Goal: Task Accomplishment & Management: Manage account settings

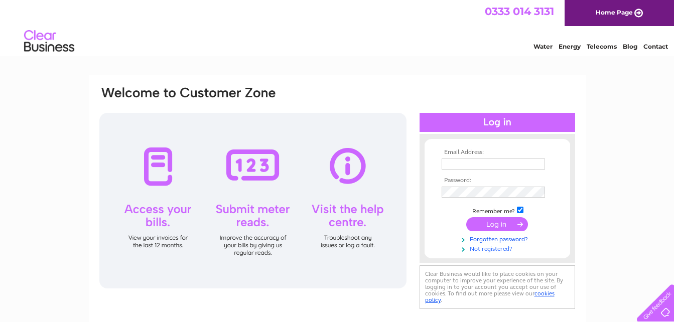
click at [495, 248] on link "Not registered?" at bounding box center [499, 248] width 114 height 10
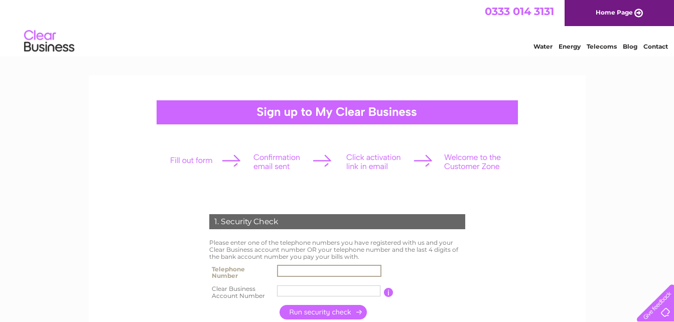
click at [297, 269] on input "text" at bounding box center [329, 271] width 104 height 12
type input "01491"
click at [287, 291] on input "text" at bounding box center [328, 290] width 103 height 11
type input "1101588"
click at [310, 271] on input "01491" at bounding box center [328, 270] width 103 height 11
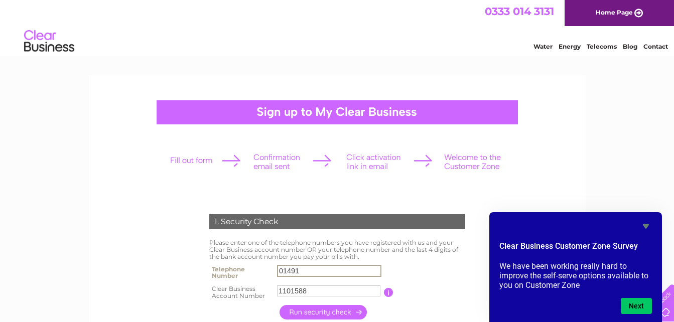
type input "01491642062"
click at [317, 311] on input "button" at bounding box center [323, 312] width 88 height 15
type input "po********@ao*****"
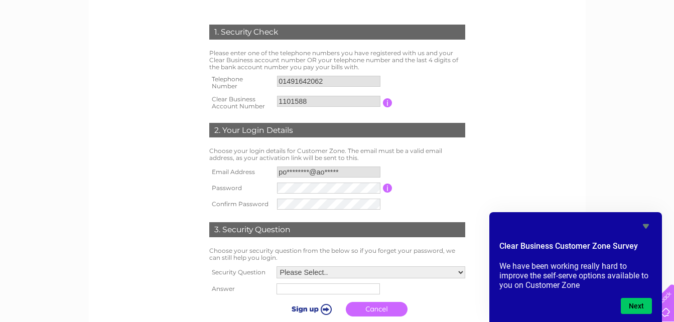
scroll to position [192, 0]
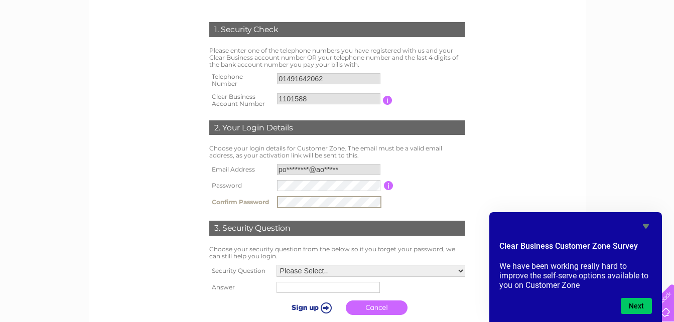
click at [461, 270] on select "Please Select.. In what town or city was your first job? In what town or city d…" at bounding box center [370, 271] width 189 height 12
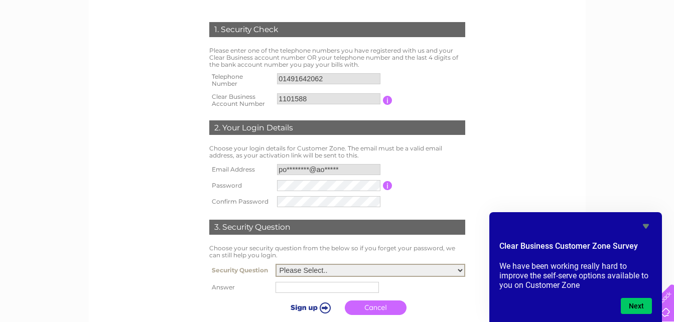
select select "3"
click at [275, 264] on select "Please Select.. In what town or city was your first job? In what town or city d…" at bounding box center [370, 270] width 190 height 13
click at [296, 288] on input "text" at bounding box center [326, 287] width 103 height 11
type input "gorleston"
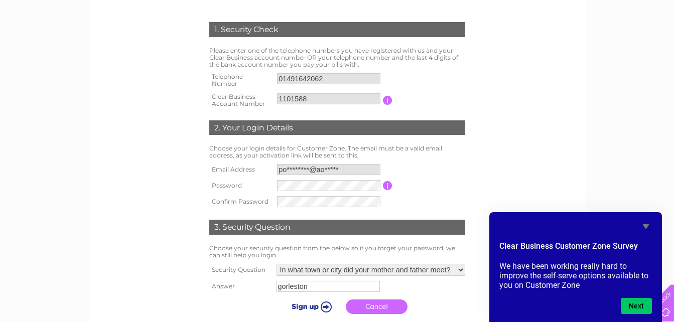
click at [299, 307] on input "submit" at bounding box center [310, 307] width 62 height 14
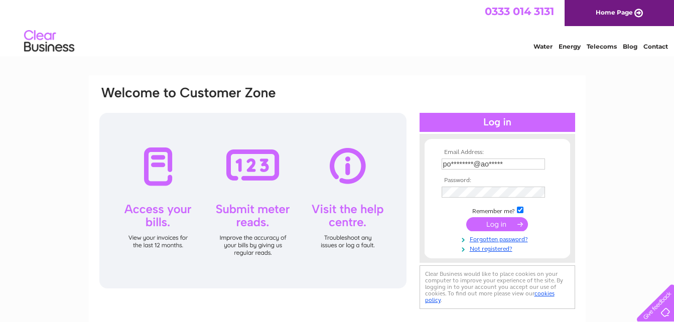
click at [493, 222] on tbody "Email Address: po********@ao***** Password: Remember me?" at bounding box center [497, 201] width 116 height 104
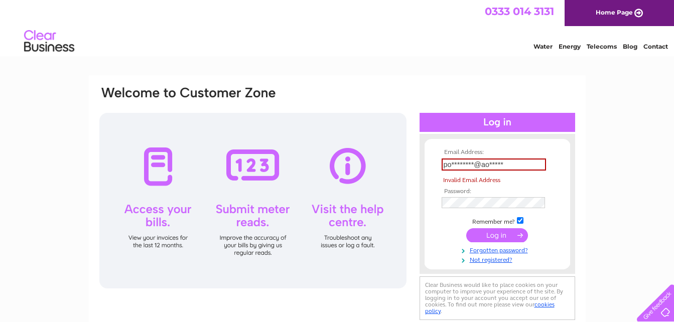
click at [493, 234] on input "submit" at bounding box center [497, 235] width 62 height 14
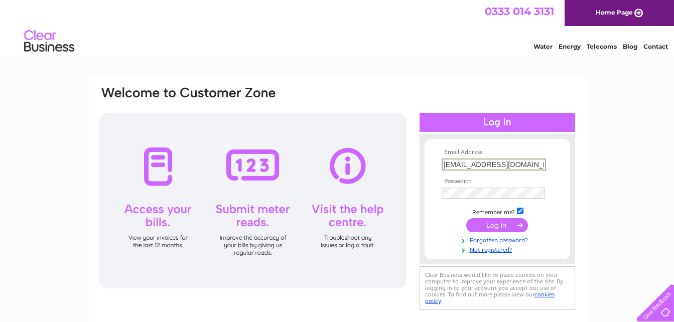
type input "pommeandem@aol.com"
click at [466, 218] on input "submit" at bounding box center [497, 225] width 62 height 14
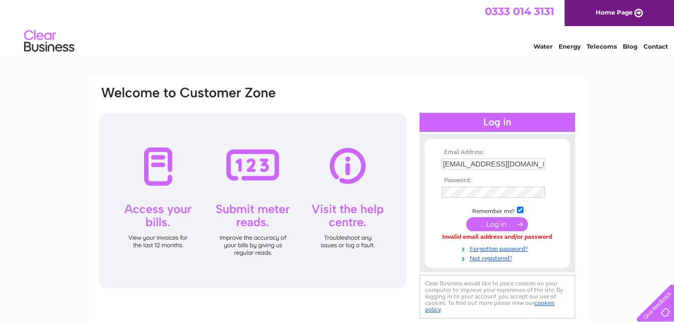
click at [494, 223] on input "submit" at bounding box center [497, 224] width 62 height 14
click at [497, 219] on input "submit" at bounding box center [497, 224] width 62 height 14
click at [498, 224] on input "submit" at bounding box center [497, 224] width 62 height 14
click at [442, 259] on link "Not registered?" at bounding box center [499, 259] width 114 height 10
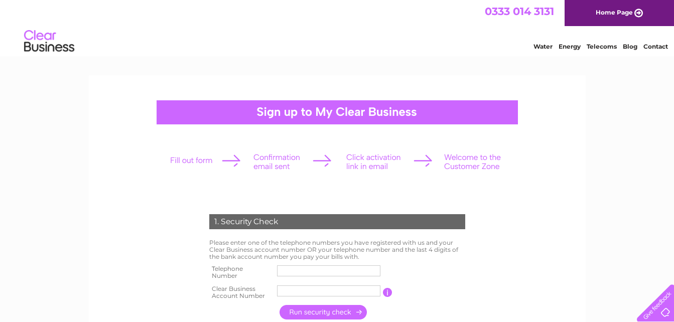
click at [280, 268] on input "text" at bounding box center [328, 270] width 103 height 11
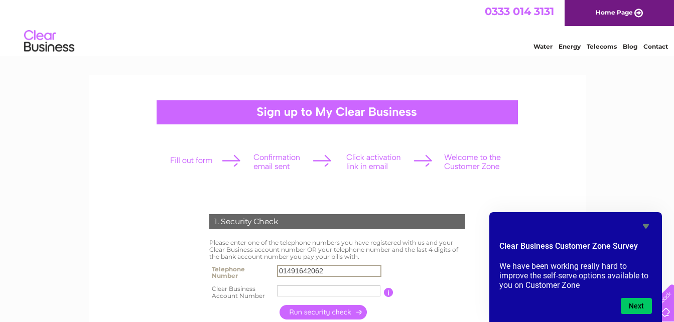
type input "01491642062"
click at [290, 292] on input "text" at bounding box center [328, 290] width 103 height 11
type input "1101588"
click at [302, 308] on input "button" at bounding box center [323, 312] width 88 height 15
type input "po********@ao*****"
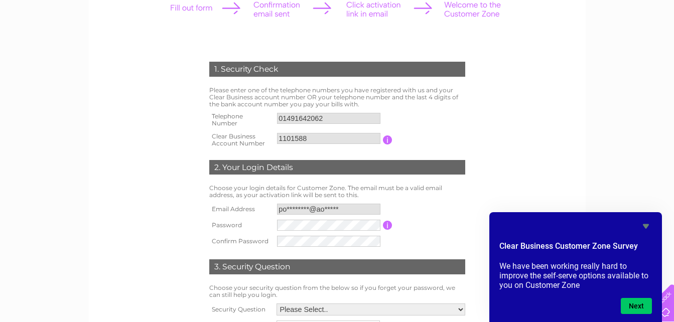
scroll to position [155, 0]
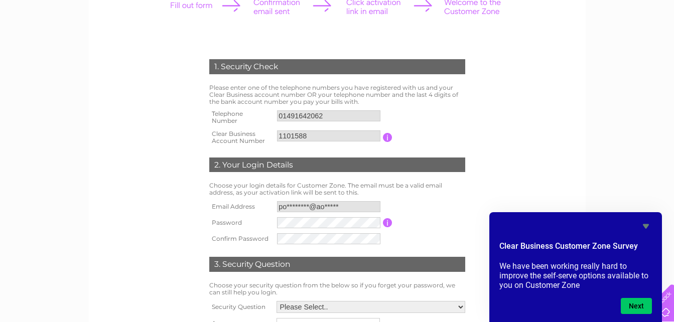
click at [350, 204] on input "po********@ao*****" at bounding box center [328, 206] width 103 height 11
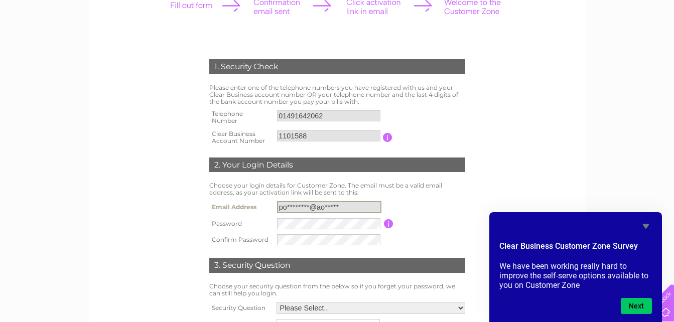
click at [350, 204] on input "po********@ao*****" at bounding box center [329, 207] width 104 height 12
drag, startPoint x: 365, startPoint y: 210, endPoint x: 269, endPoint y: 206, distance: 96.4
click at [269, 206] on tr "Email Address po********@ao*****" at bounding box center [337, 207] width 261 height 17
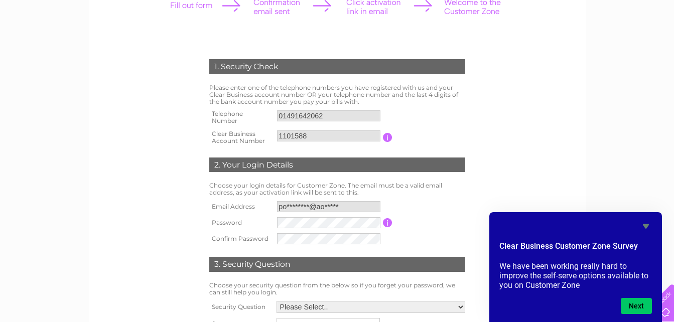
click at [448, 211] on table "Email Address po********@ao***** Password Password must be at least 6 character…" at bounding box center [337, 223] width 261 height 48
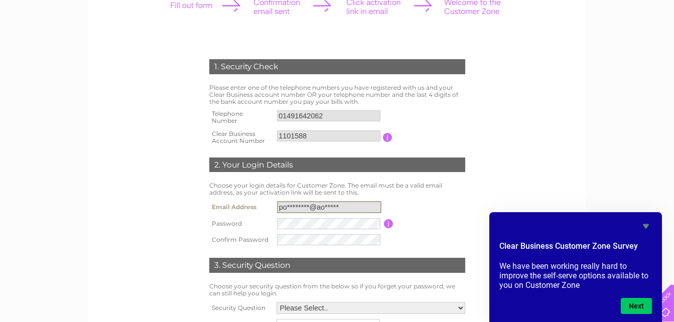
click at [348, 204] on input "po********@ao*****" at bounding box center [329, 207] width 104 height 12
click at [446, 207] on table "Email Address po********@ao***** Password Password must be at least 6 character…" at bounding box center [337, 223] width 261 height 49
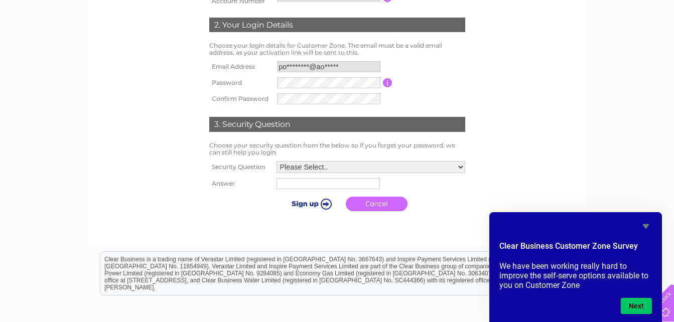
scroll to position [297, 0]
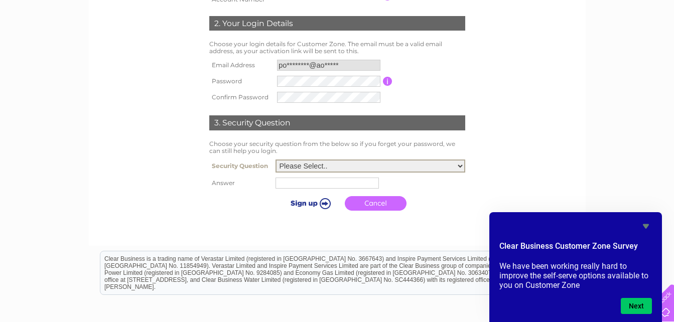
click at [461, 166] on select "Please Select.. In what town or city was your first job? In what town or city d…" at bounding box center [370, 166] width 190 height 13
select select "3"
click at [275, 160] on select "Please Select.. In what town or city was your first job? In what town or city d…" at bounding box center [370, 166] width 190 height 13
click at [291, 182] on input "text" at bounding box center [326, 183] width 103 height 11
type input "gorleston"
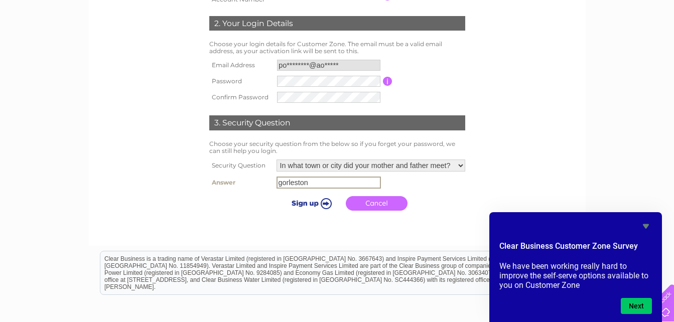
click at [279, 196] on input "submit" at bounding box center [310, 203] width 62 height 14
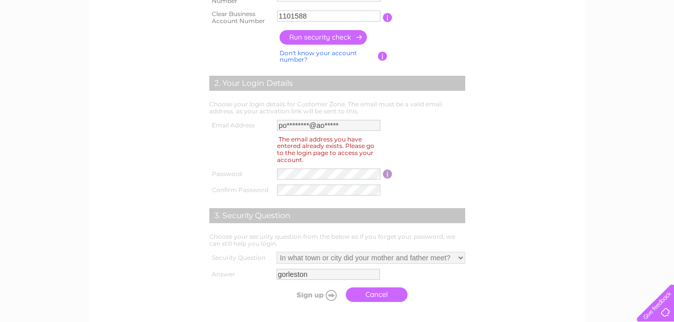
scroll to position [268, 0]
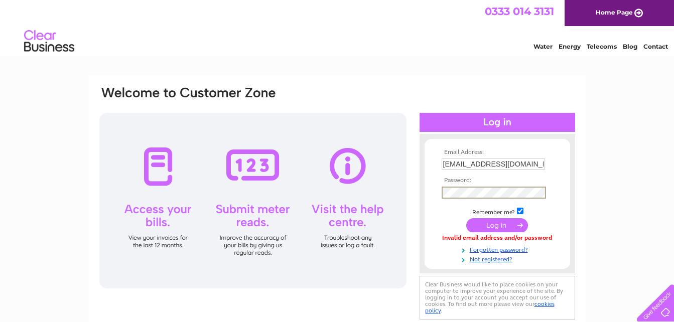
click at [446, 227] on td at bounding box center [497, 225] width 116 height 19
click at [492, 226] on input "submit" at bounding box center [497, 224] width 62 height 14
click at [485, 249] on link "Forgotten password?" at bounding box center [499, 248] width 114 height 10
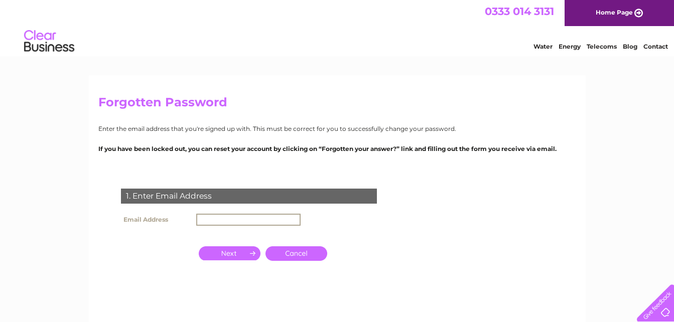
click at [217, 215] on input "text" at bounding box center [248, 220] width 104 height 12
type input "[EMAIL_ADDRESS][DOMAIN_NAME]"
click at [235, 248] on input "button" at bounding box center [230, 253] width 62 height 14
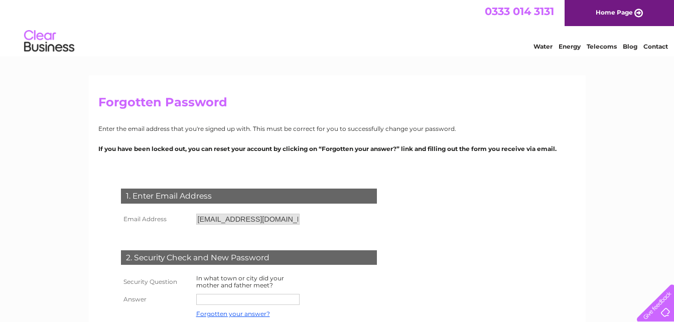
click at [206, 298] on input "text" at bounding box center [247, 299] width 103 height 11
type input "f"
type input "gorleston"
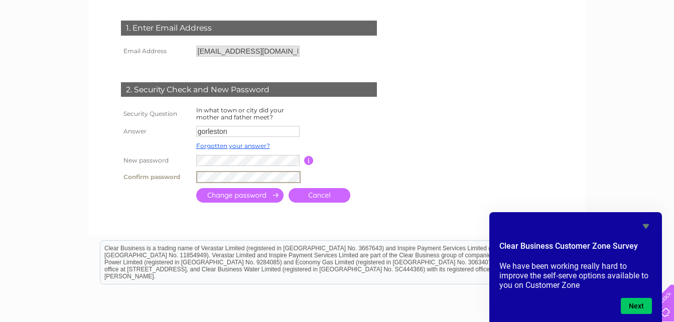
click at [208, 195] on input "submit" at bounding box center [239, 195] width 87 height 15
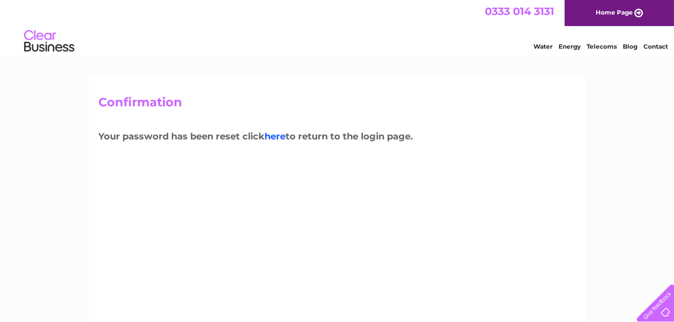
click at [280, 136] on link "here" at bounding box center [274, 136] width 21 height 11
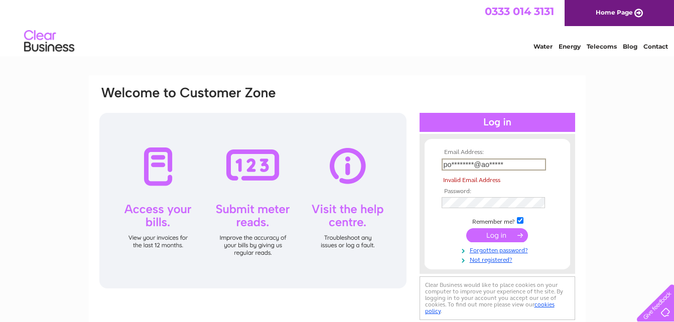
drag, startPoint x: 501, startPoint y: 165, endPoint x: 407, endPoint y: 172, distance: 94.1
click at [407, 172] on div "Email Address: po********@ao***** Invalid Email Address Password:" at bounding box center [337, 203] width 478 height 237
type input "*"
drag, startPoint x: 448, startPoint y: 162, endPoint x: 367, endPoint y: 42, distance: 144.6
click at [367, 42] on div "Water Energy Telecoms Blog Contact" at bounding box center [337, 42] width 674 height 33
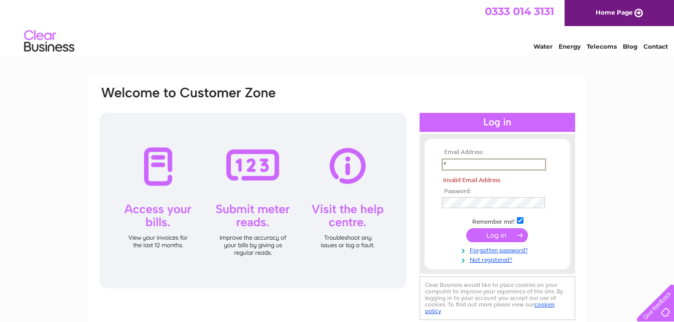
drag, startPoint x: 448, startPoint y: 160, endPoint x: 431, endPoint y: 162, distance: 16.2
click at [431, 162] on form "Email Address: * Invalid Email Address Password:" at bounding box center [497, 206] width 146 height 115
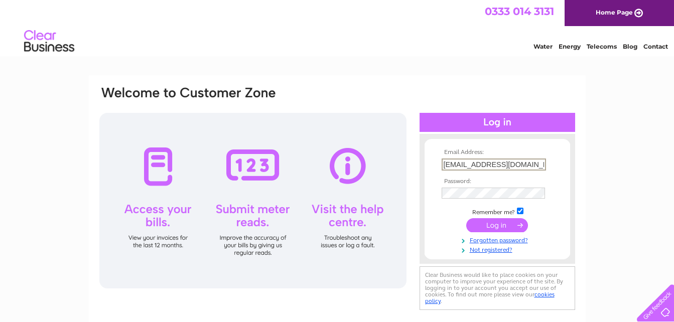
type input "[EMAIL_ADDRESS][DOMAIN_NAME]"
click at [466, 218] on input "submit" at bounding box center [497, 225] width 62 height 14
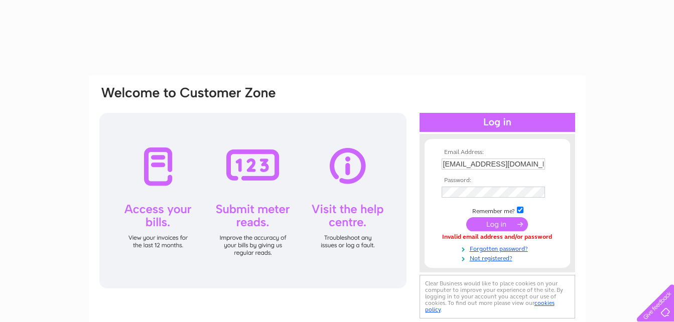
click at [428, 192] on form "Email Address: [EMAIL_ADDRESS][DOMAIN_NAME] Password:" at bounding box center [497, 205] width 146 height 113
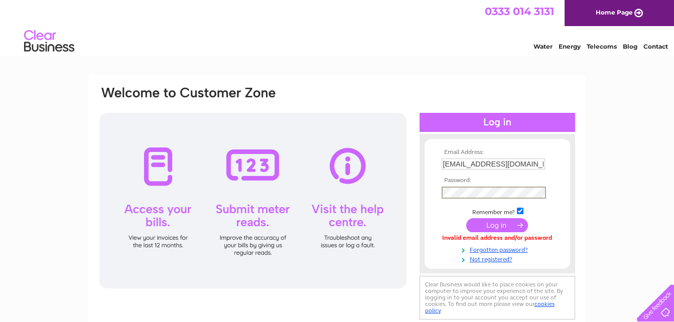
drag, startPoint x: 441, startPoint y: 194, endPoint x: 662, endPoint y: 114, distance: 235.0
click at [662, 114] on div "Email Address: [EMAIL_ADDRESS][DOMAIN_NAME] Password:" at bounding box center [337, 301] width 674 height 453
click at [448, 227] on td at bounding box center [497, 225] width 116 height 19
click at [486, 226] on input "submit" at bounding box center [497, 224] width 62 height 14
click at [489, 225] on input "submit" at bounding box center [497, 224] width 62 height 14
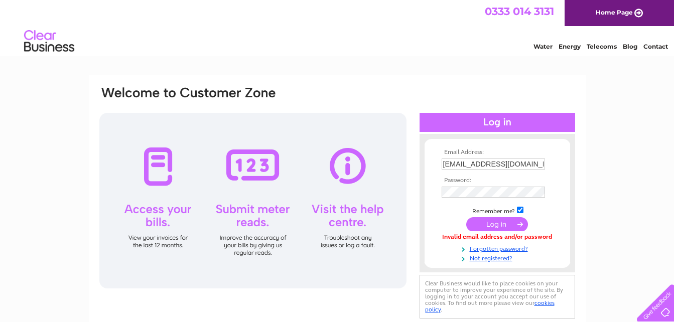
click at [498, 226] on input "submit" at bounding box center [497, 224] width 62 height 14
click at [496, 225] on input "submit" at bounding box center [497, 224] width 62 height 14
